Goal: Information Seeking & Learning: Learn about a topic

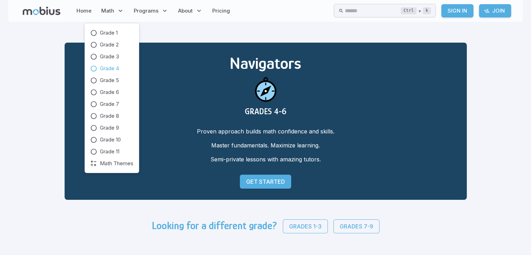
click at [94, 68] on icon at bounding box center [93, 68] width 7 height 7
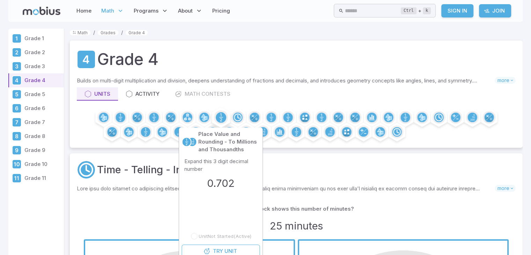
click at [220, 118] on circle at bounding box center [221, 117] width 10 height 10
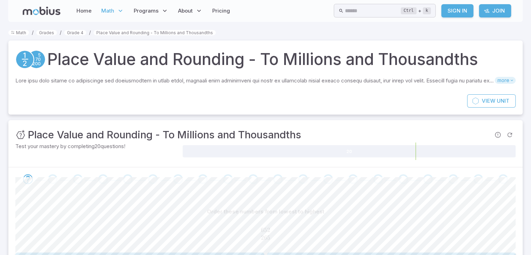
click at [500, 81] on span "more" at bounding box center [505, 80] width 21 height 7
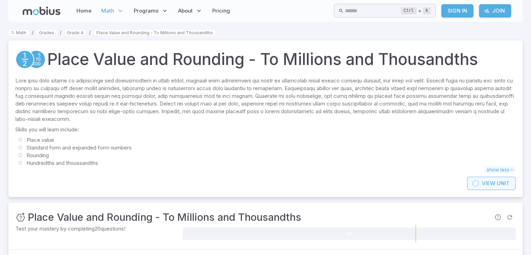
click at [498, 183] on span "Unit" at bounding box center [503, 184] width 13 height 8
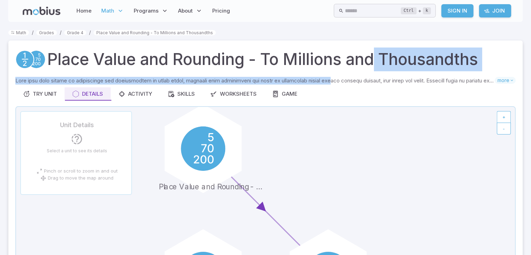
drag, startPoint x: 376, startPoint y: 65, endPoint x: 324, endPoint y: 75, distance: 53.0
click at [324, 75] on div "Place Value and Rounding - To Millions and Thousandths Skills you will learn in…" at bounding box center [265, 182] width 514 height 282
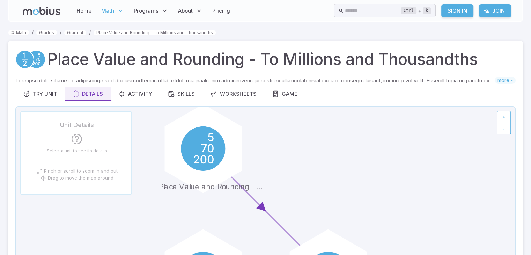
click at [359, 99] on div "Try Unit Details Activity Skills Worksheets Game" at bounding box center [265, 93] width 500 height 13
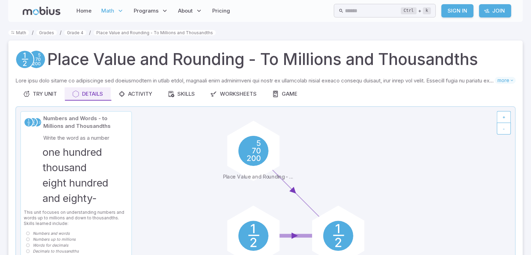
click at [72, 167] on h3 "one hundred thousand eight hundred and eighty-two" at bounding box center [76, 183] width 67 height 77
click at [234, 93] on div "Worksheets" at bounding box center [233, 94] width 46 height 8
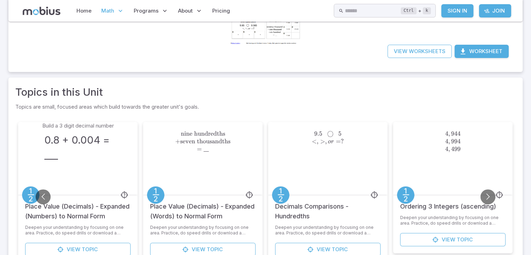
scroll to position [82, 0]
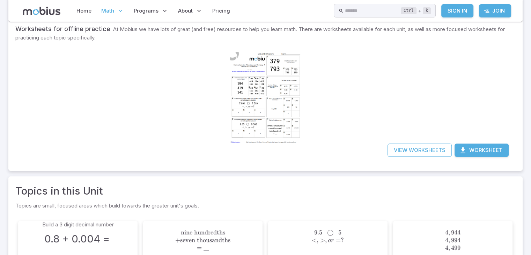
click at [257, 104] on div at bounding box center [265, 97] width 71 height 101
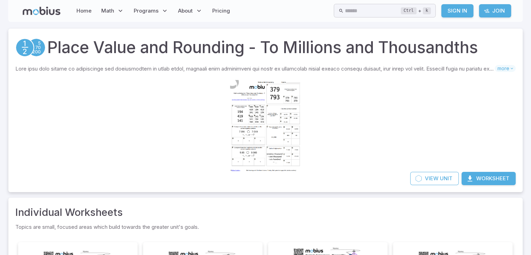
click at [277, 108] on div at bounding box center [265, 125] width 71 height 101
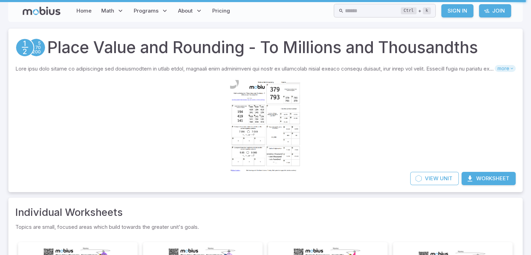
click at [500, 69] on span "more" at bounding box center [505, 68] width 21 height 7
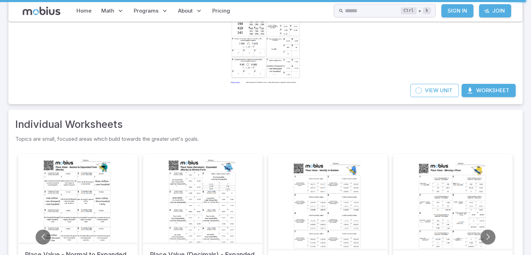
scroll to position [171, 0]
click at [496, 88] on button "Worksheet" at bounding box center [489, 89] width 54 height 13
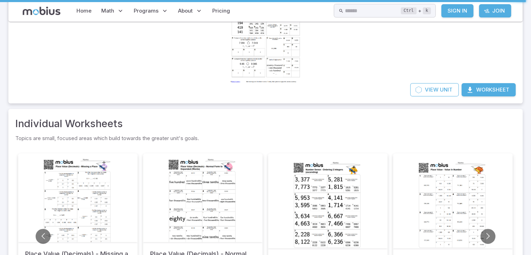
click at [274, 51] on div at bounding box center [265, 37] width 71 height 101
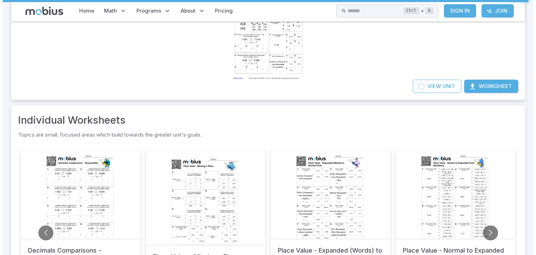
scroll to position [0, 0]
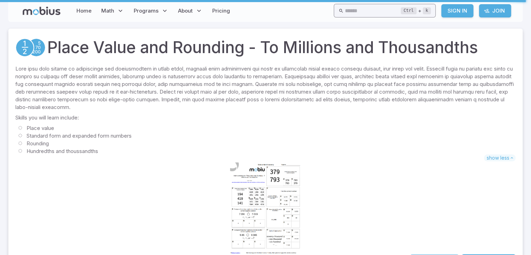
click at [345, 10] on input "text" at bounding box center [373, 11] width 56 height 14
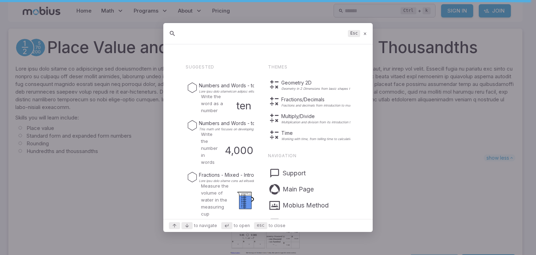
click at [367, 32] on icon at bounding box center [365, 33] width 5 height 5
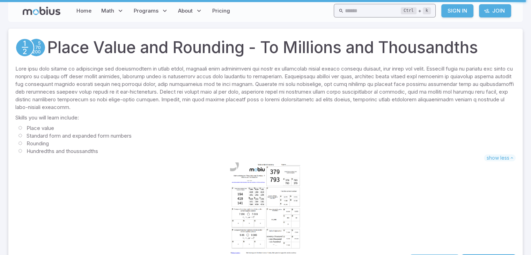
click at [364, 11] on input "text" at bounding box center [373, 11] width 56 height 14
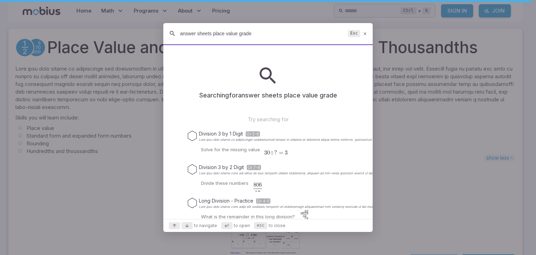
type input "answer sheets place value grade 4"
